Goal: Information Seeking & Learning: Learn about a topic

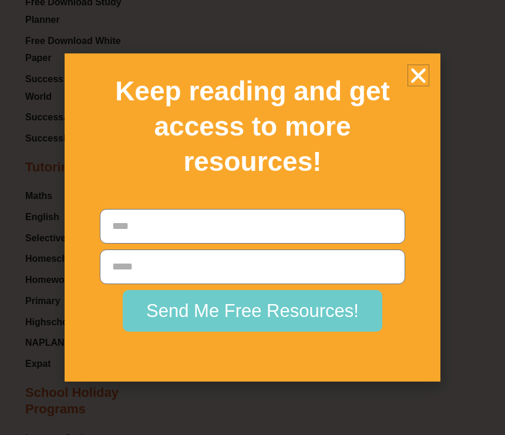
scroll to position [10406, 0]
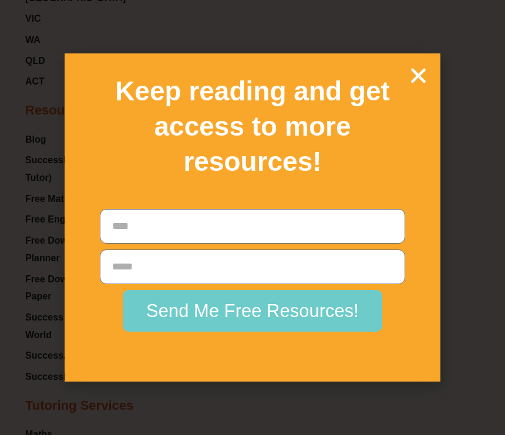
click at [425, 86] on icon "Close" at bounding box center [418, 75] width 21 height 21
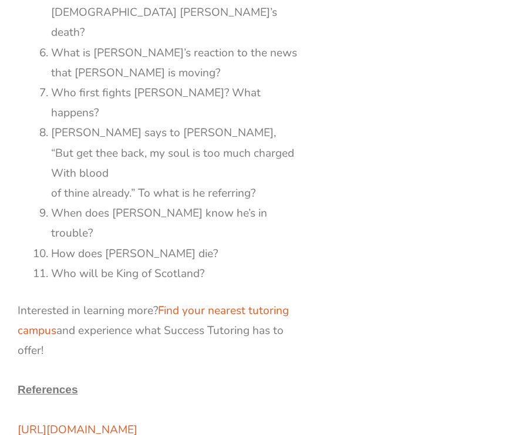
scroll to position [7165, 0]
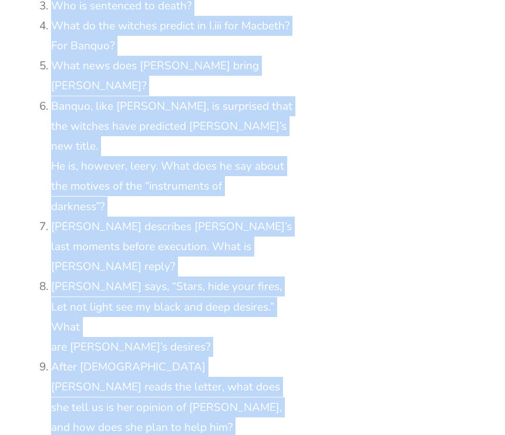
scroll to position [4246, 0]
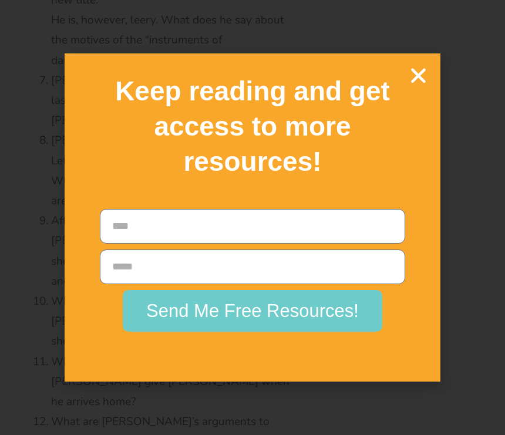
click at [428, 86] on icon "Close" at bounding box center [418, 75] width 21 height 21
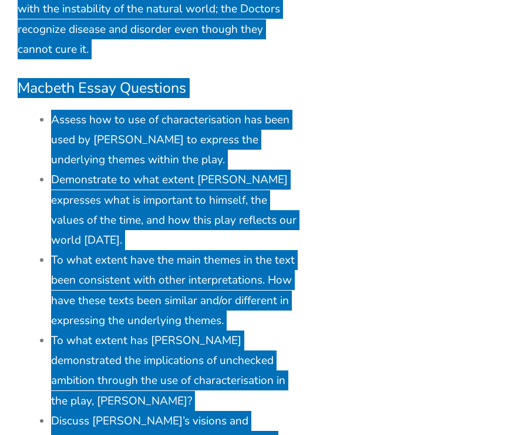
scroll to position [3432, 0]
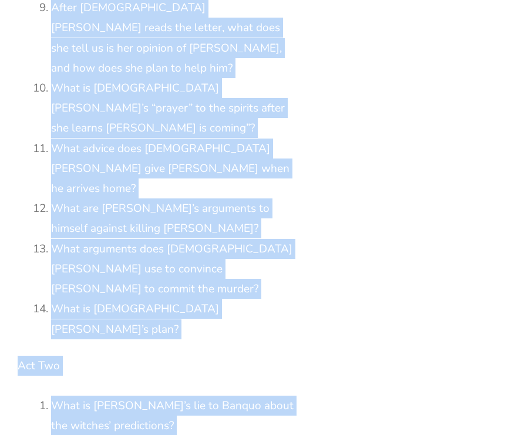
scroll to position [4470, 0]
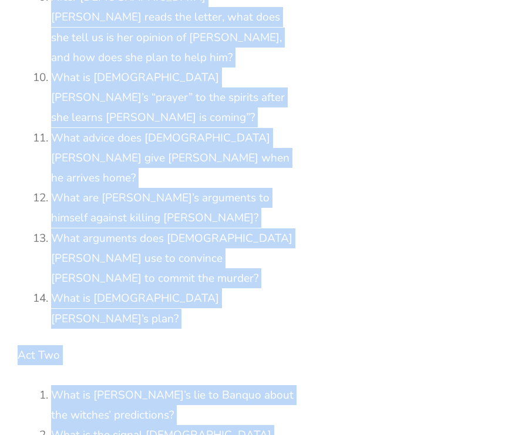
copy div "Loremip Dolor Sitam Consectet Adi Eli Sedd ei tem incid ut lab etdol magna aliq…"
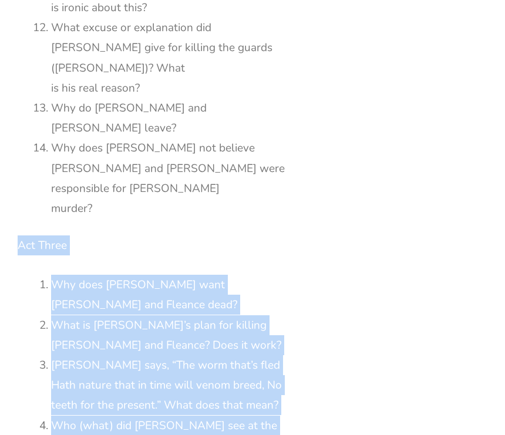
scroll to position [5479, 0]
copy div "Lor Ipsum Dol sita Consect adip Elitse doe Tempori utla? Etdo ma Aliquae’a mini…"
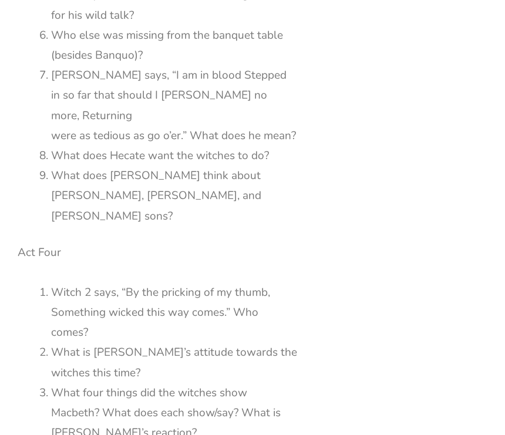
scroll to position [5990, 0]
copy div "Act Five What do the doctor and gentlewoman see [DEMOGRAPHIC_DATA] [PERSON_NAME…"
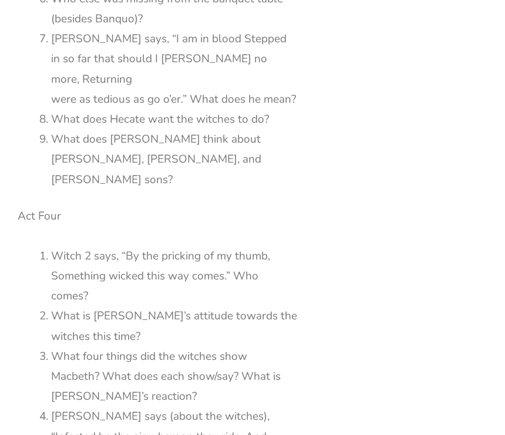
scroll to position [6011, 0]
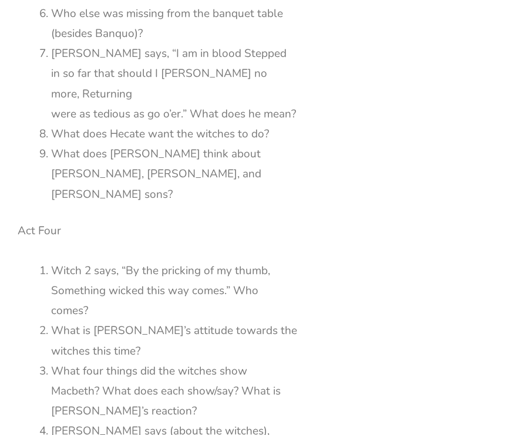
copy div "Act Five What do the doctor and gentlewoman see Lady Macbeth doing? What do the…"
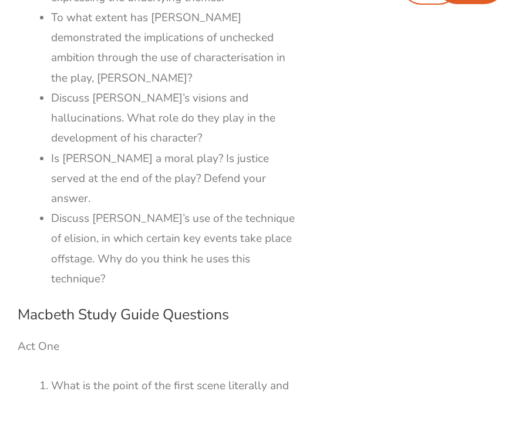
scroll to position [3600, 0]
